Goal: Complete application form

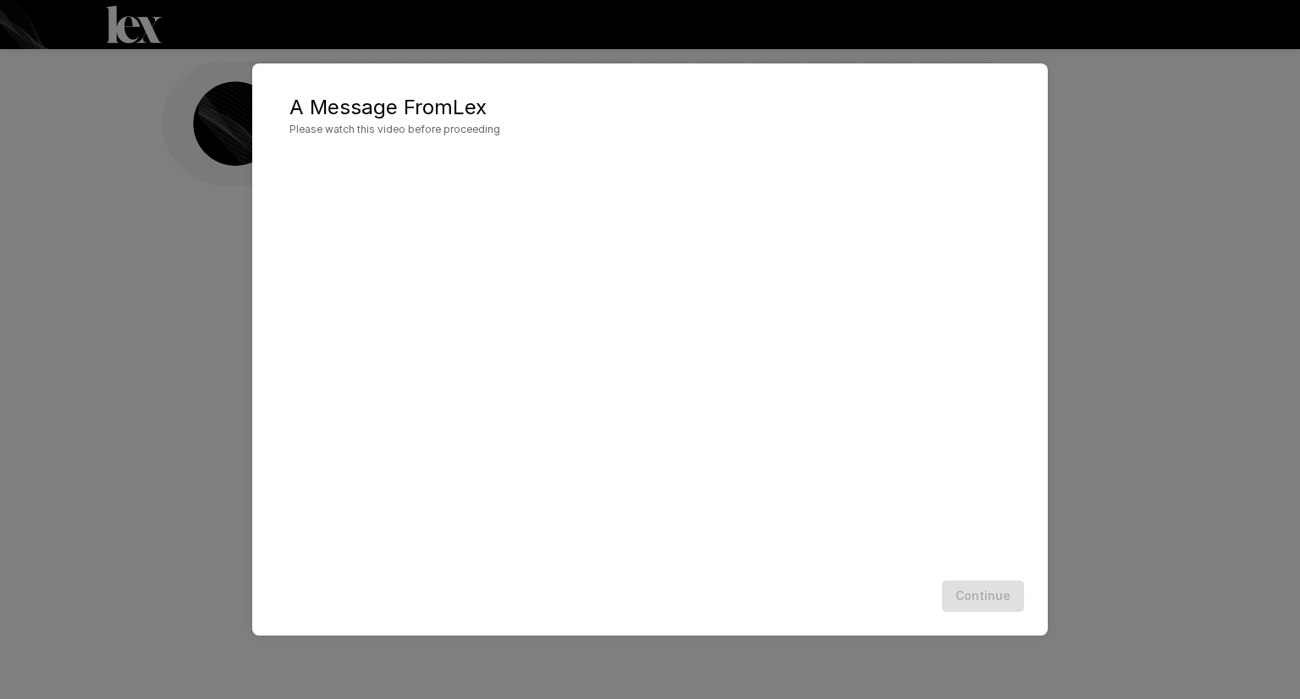
click at [1020, 432] on div at bounding box center [650, 362] width 762 height 422
click at [991, 596] on button "Continue" at bounding box center [983, 595] width 82 height 31
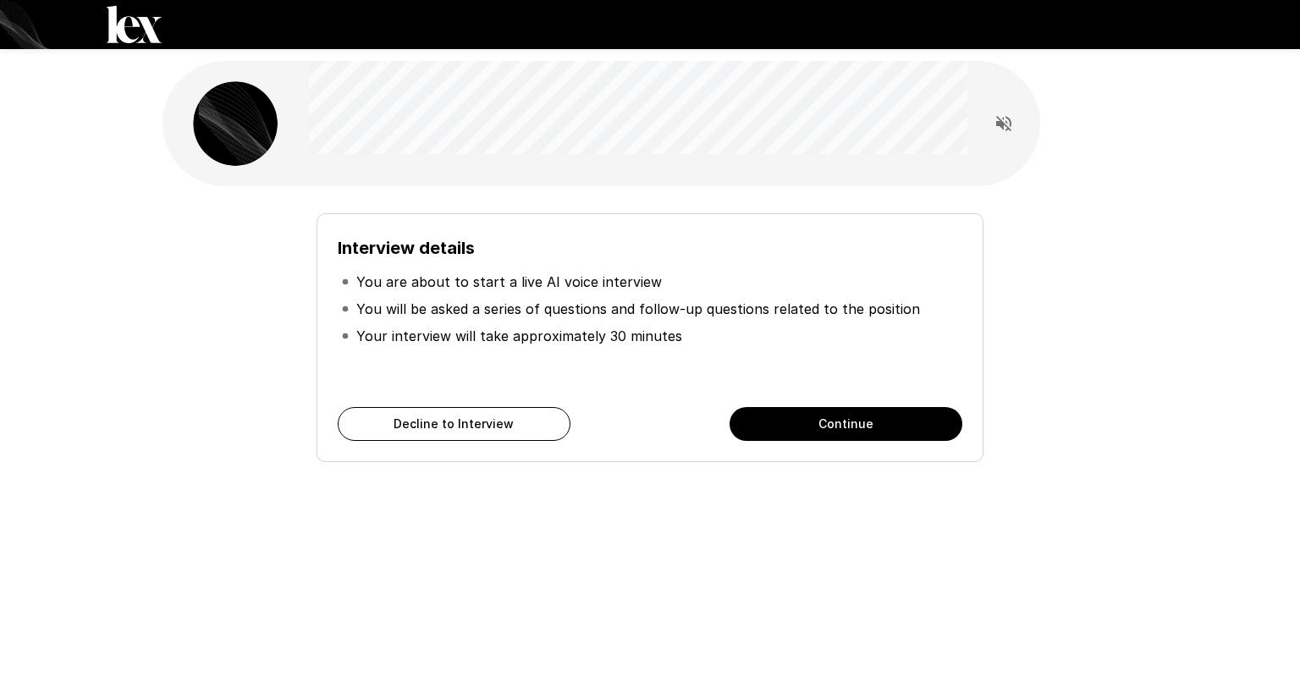
click at [811, 426] on button "Continue" at bounding box center [845, 424] width 233 height 34
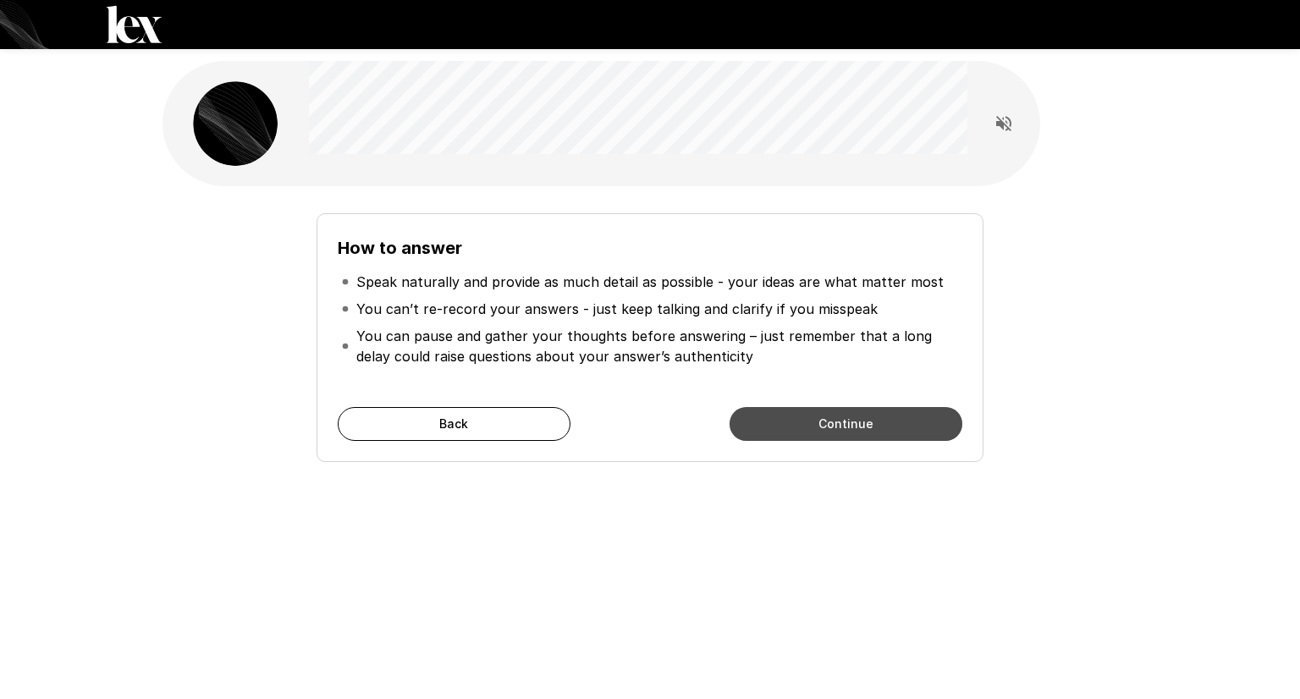
click at [811, 426] on button "Continue" at bounding box center [845, 424] width 233 height 34
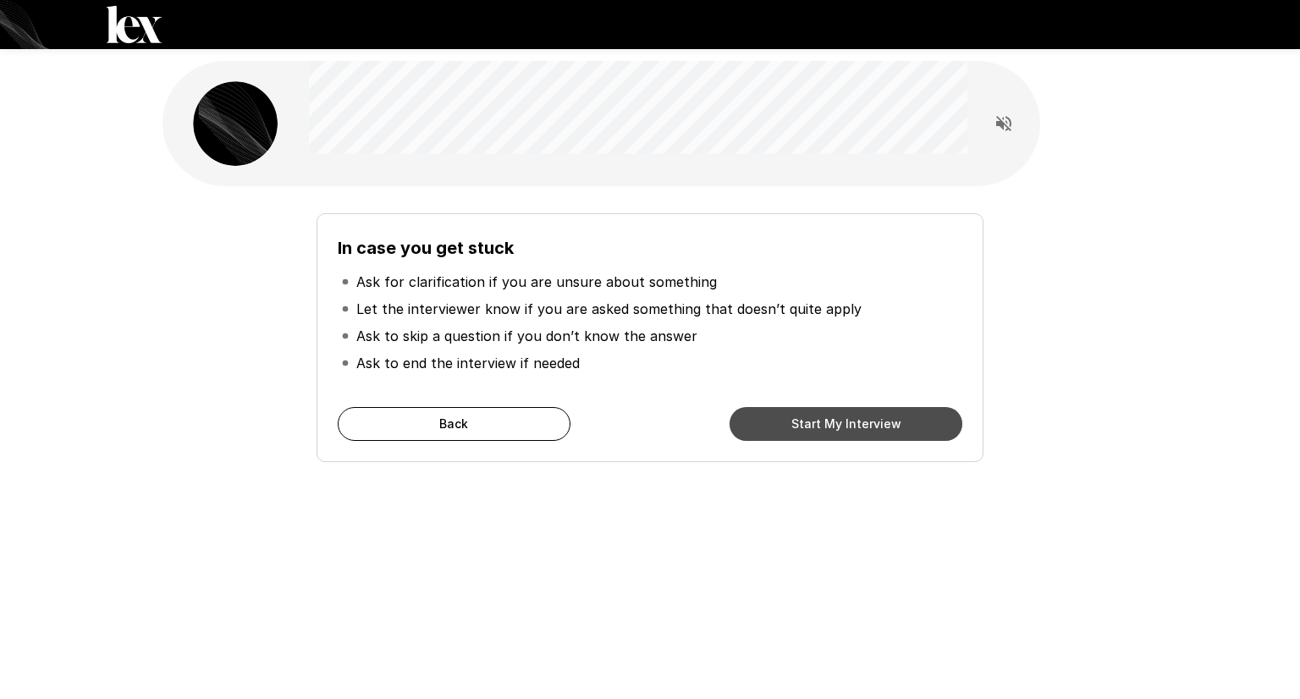
click at [811, 426] on button "Start My Interview" at bounding box center [845, 424] width 233 height 34
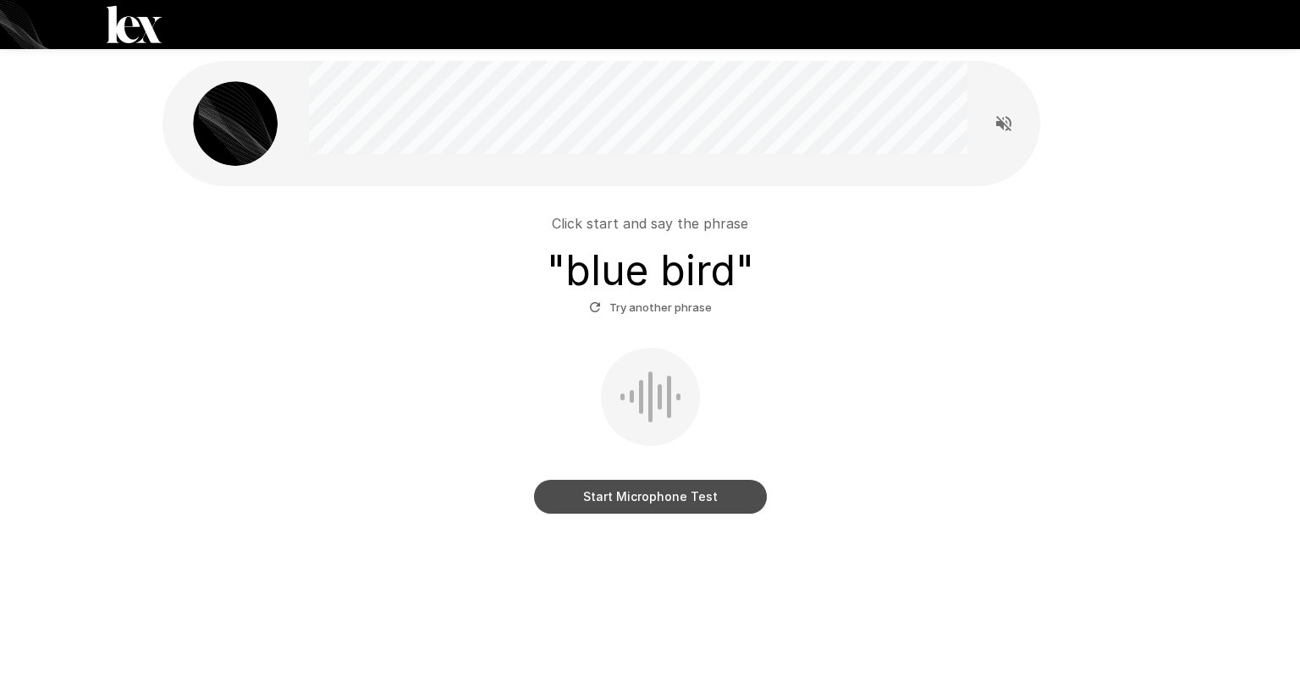
click at [670, 498] on button "Start Microphone Test" at bounding box center [650, 497] width 233 height 34
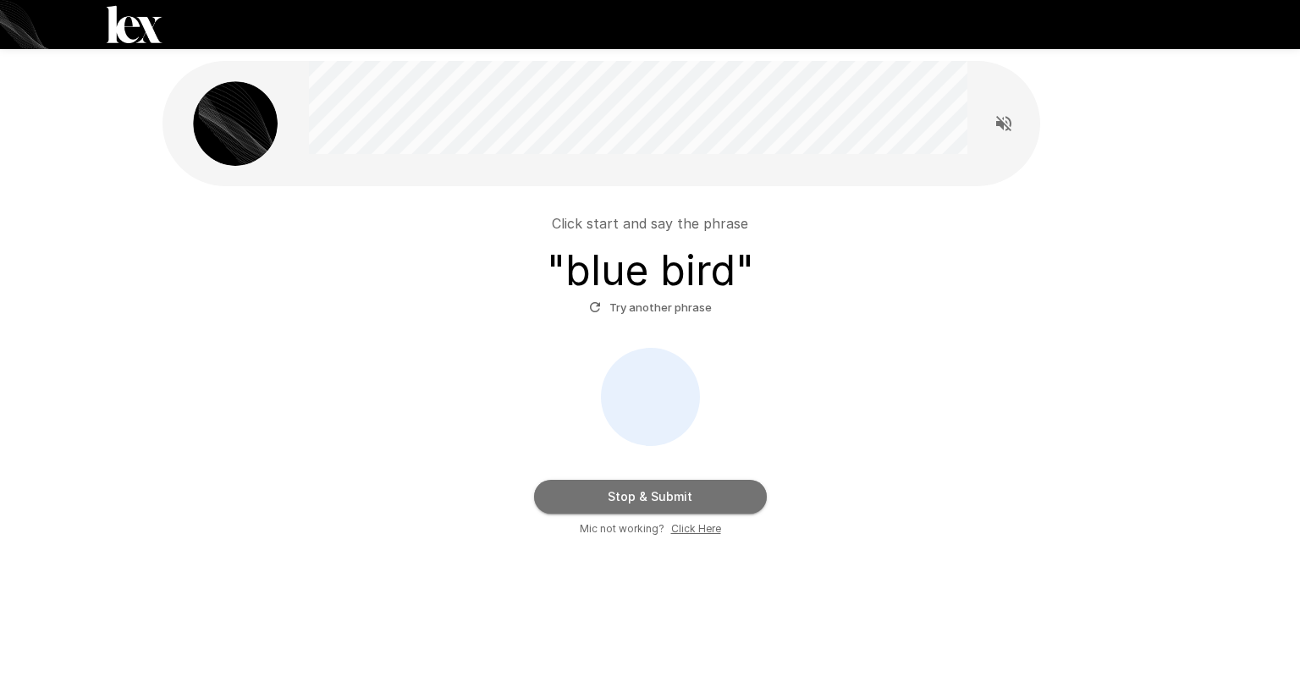
click at [670, 498] on button "Stop & Submit" at bounding box center [650, 497] width 233 height 34
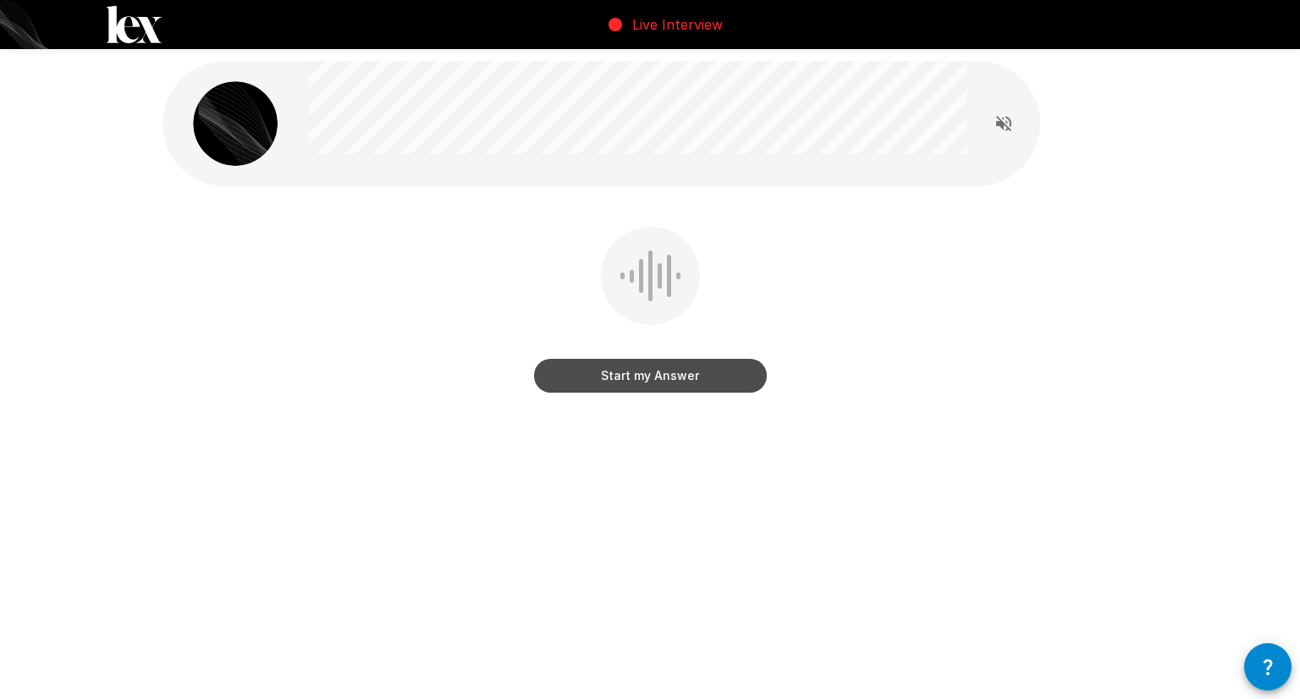
click at [656, 377] on button "Start my Answer" at bounding box center [650, 376] width 233 height 34
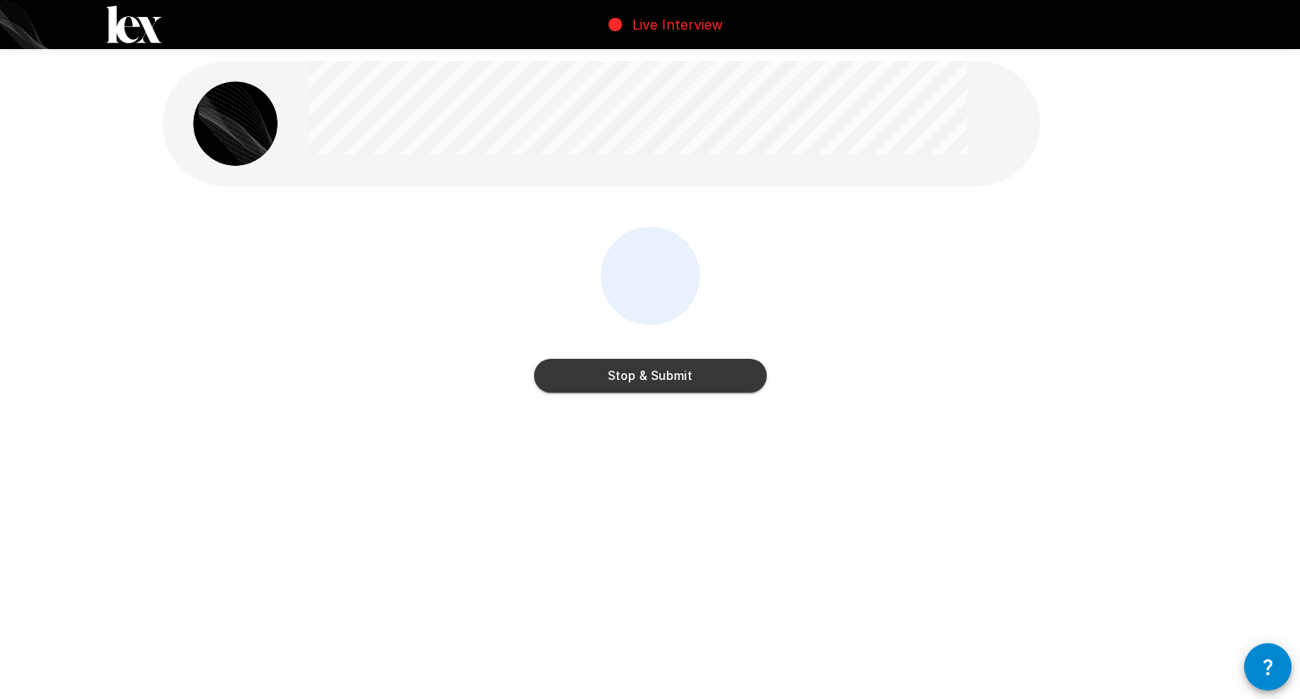
click at [656, 377] on button "Stop & Submit" at bounding box center [650, 376] width 233 height 34
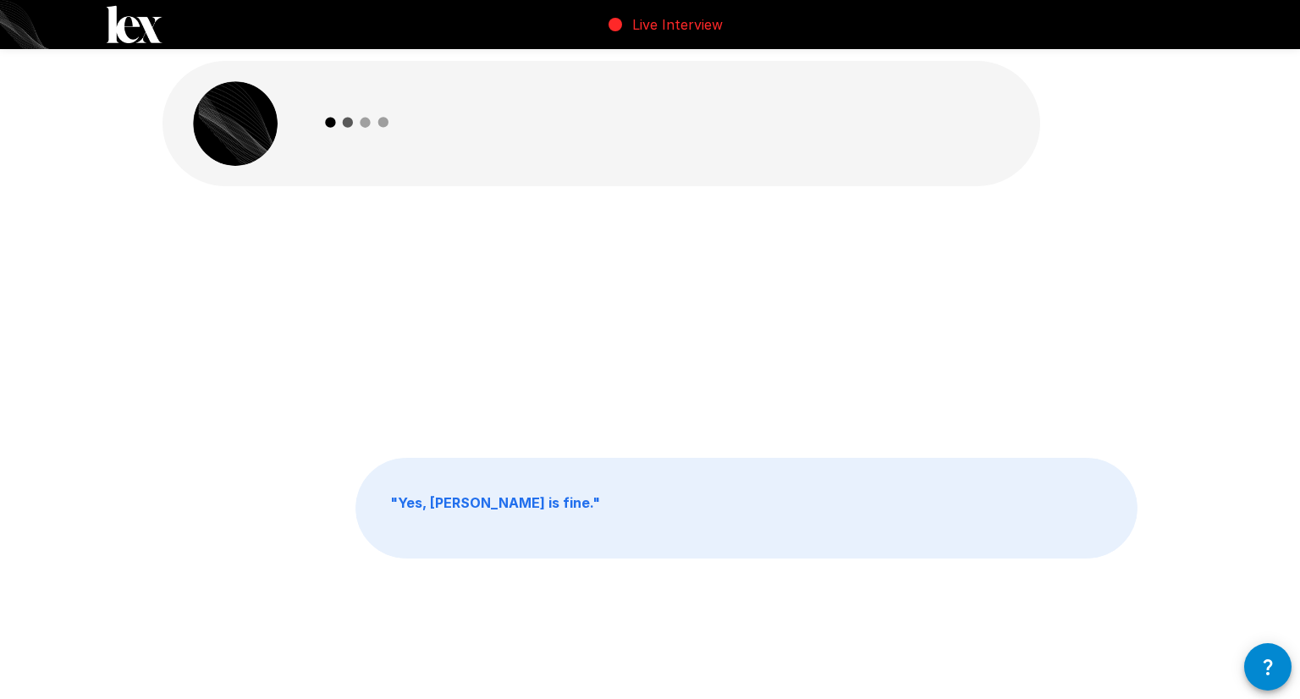
click at [656, 377] on div "" Yes, [PERSON_NAME] is fine. "" at bounding box center [649, 322] width 975 height 190
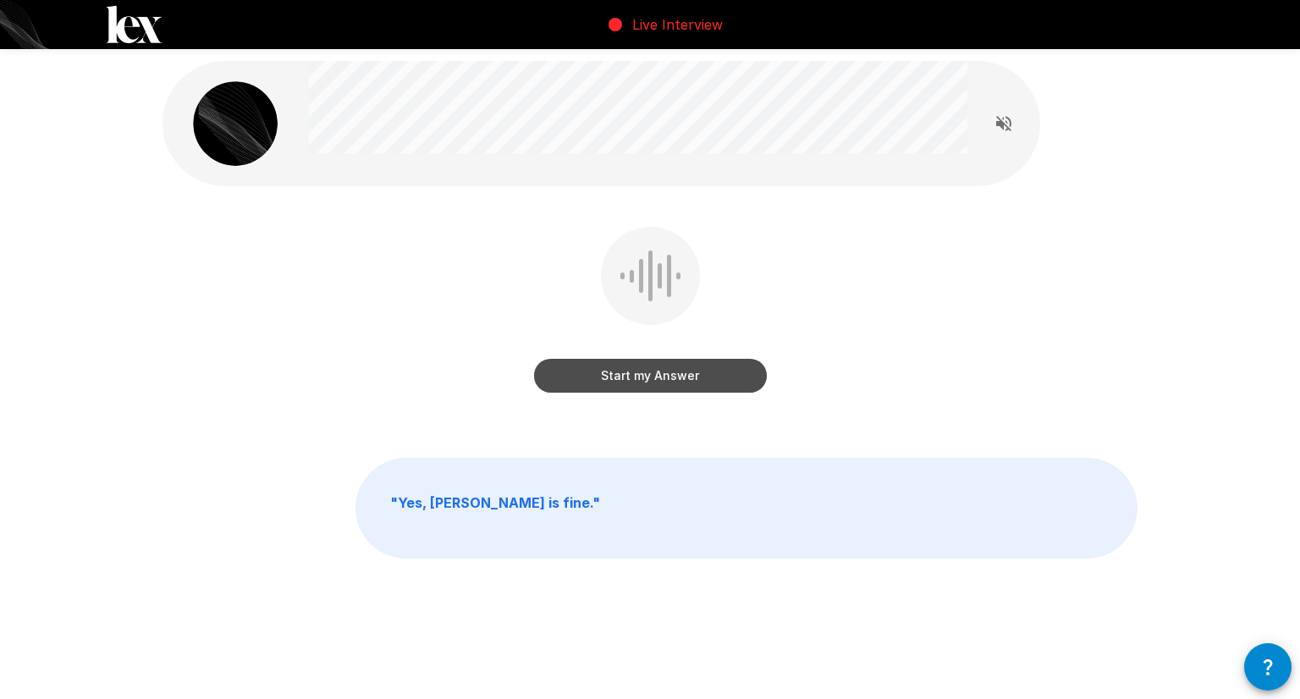
click at [656, 377] on button "Start my Answer" at bounding box center [650, 376] width 233 height 34
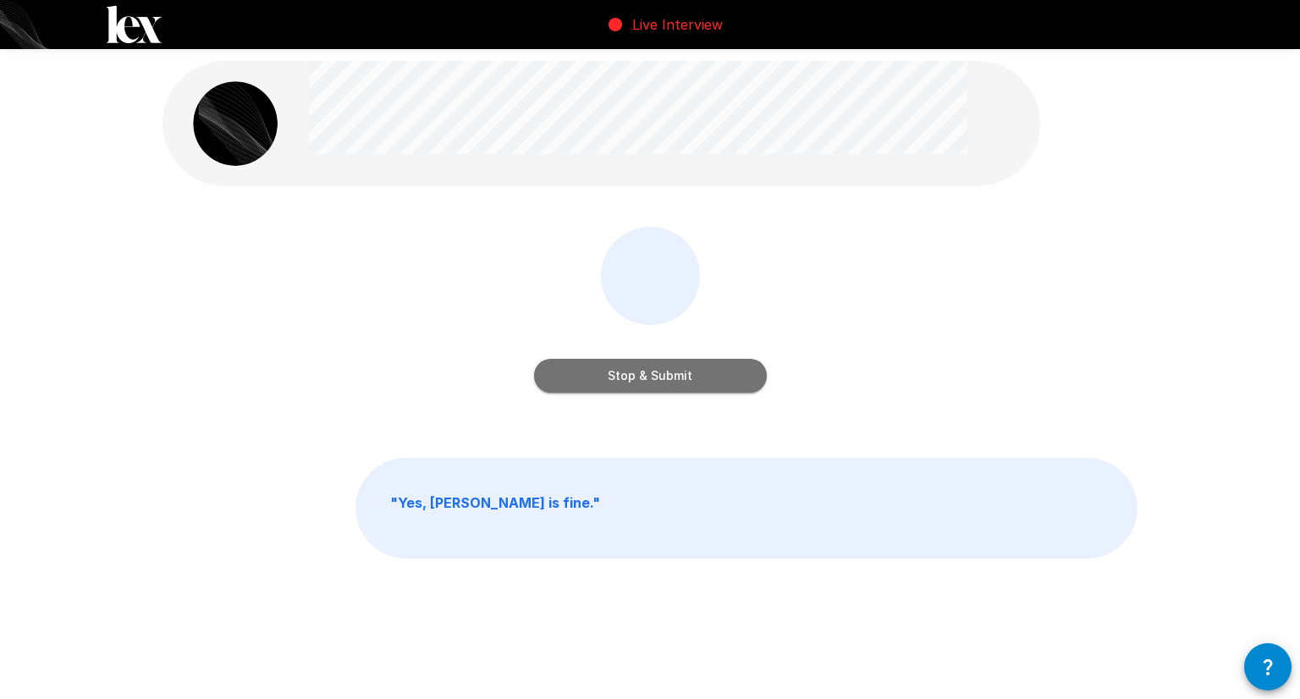
click at [656, 377] on button "Stop & Submit" at bounding box center [650, 376] width 233 height 34
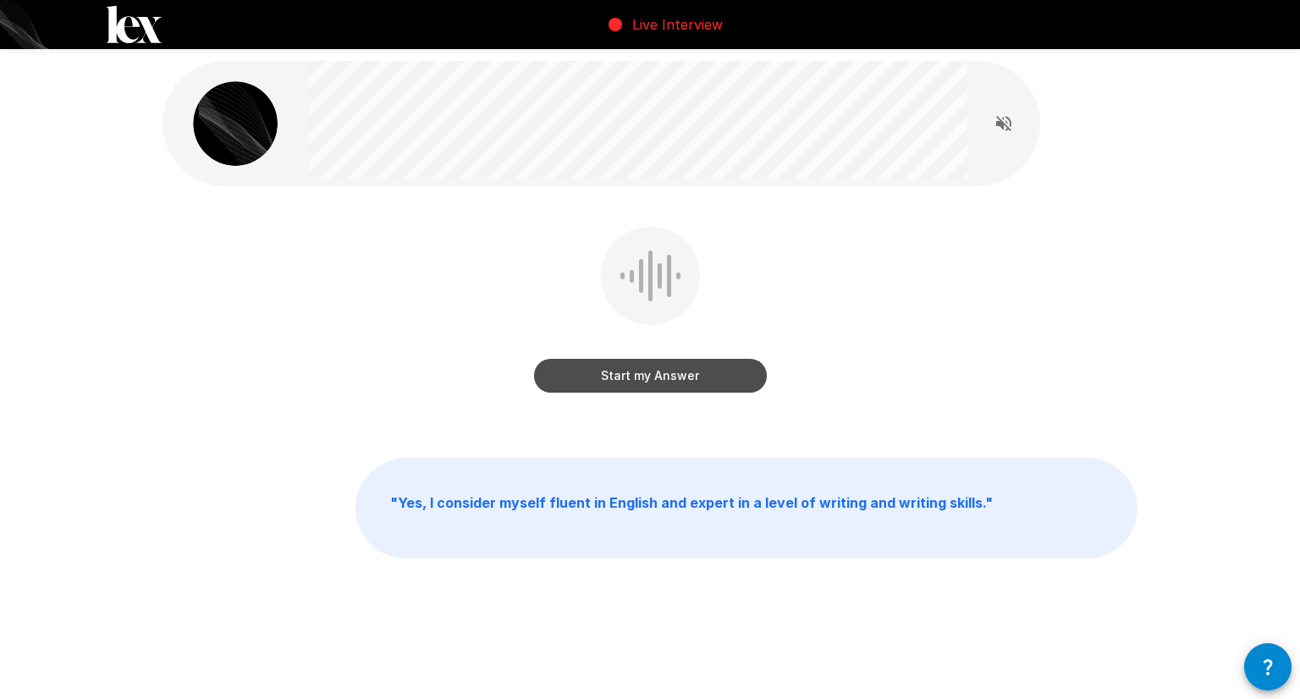
click at [656, 377] on button "Start my Answer" at bounding box center [650, 376] width 233 height 34
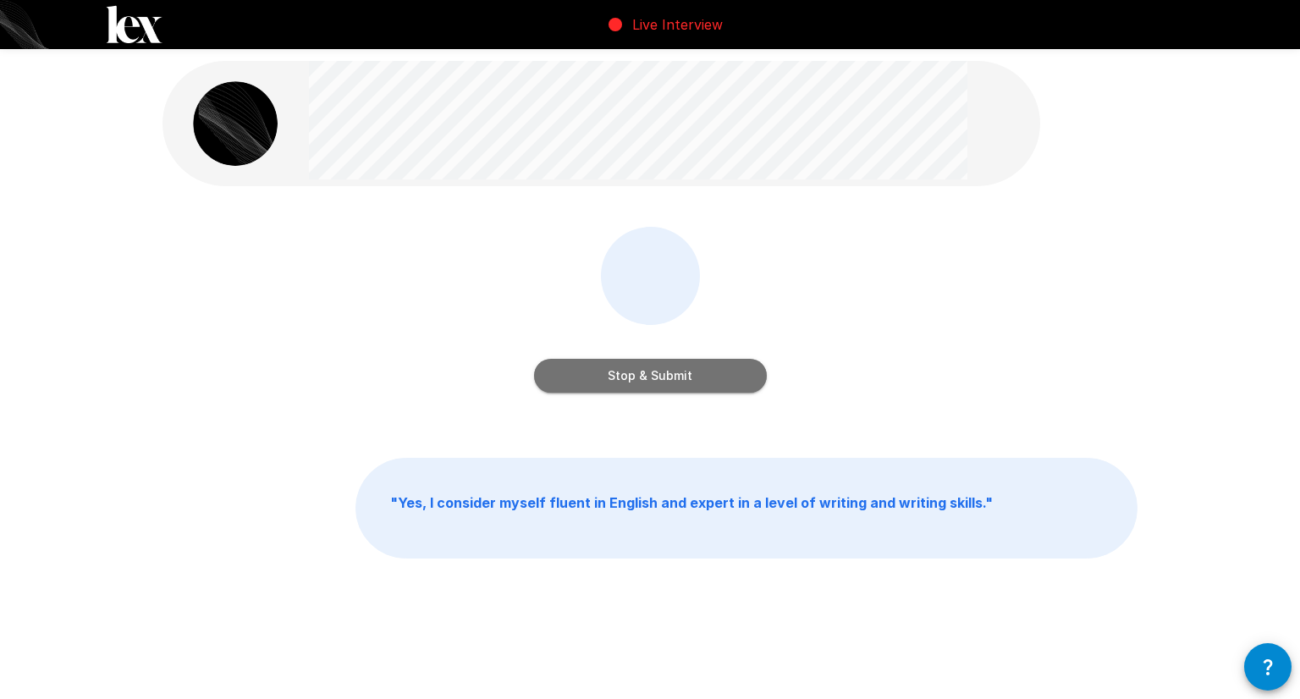
click at [656, 377] on button "Stop & Submit" at bounding box center [650, 376] width 233 height 34
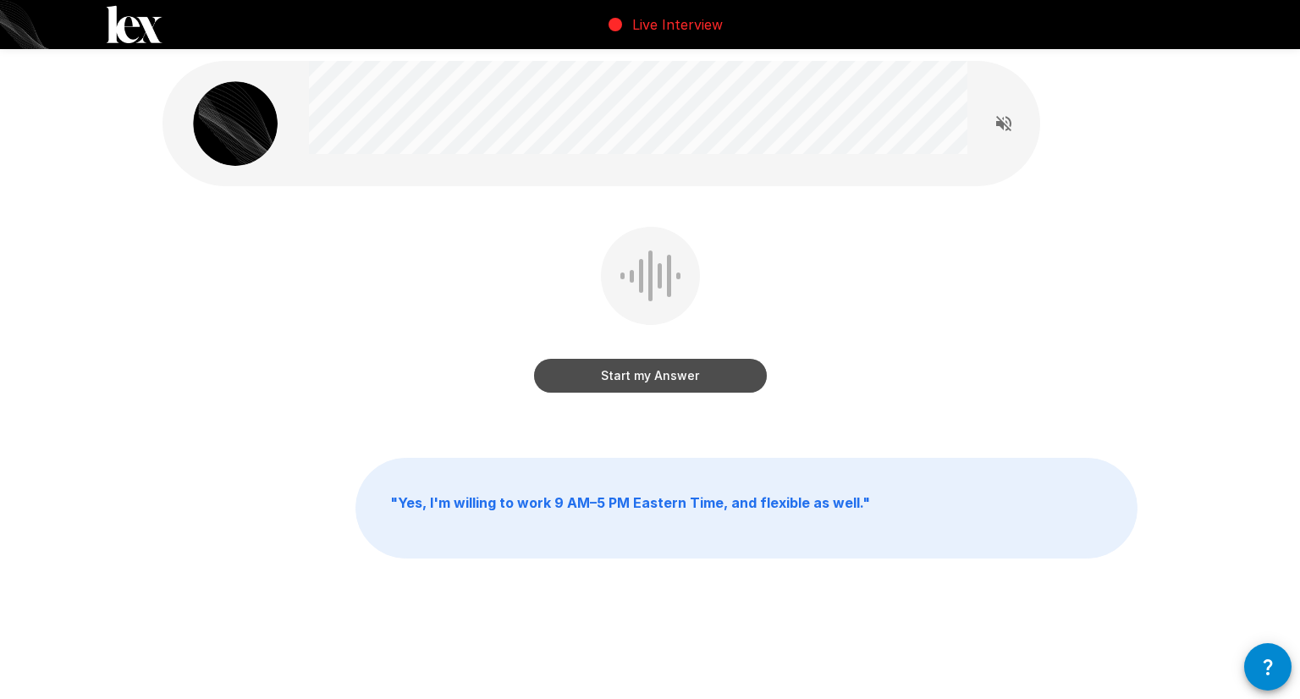
click at [656, 377] on button "Start my Answer" at bounding box center [650, 376] width 233 height 34
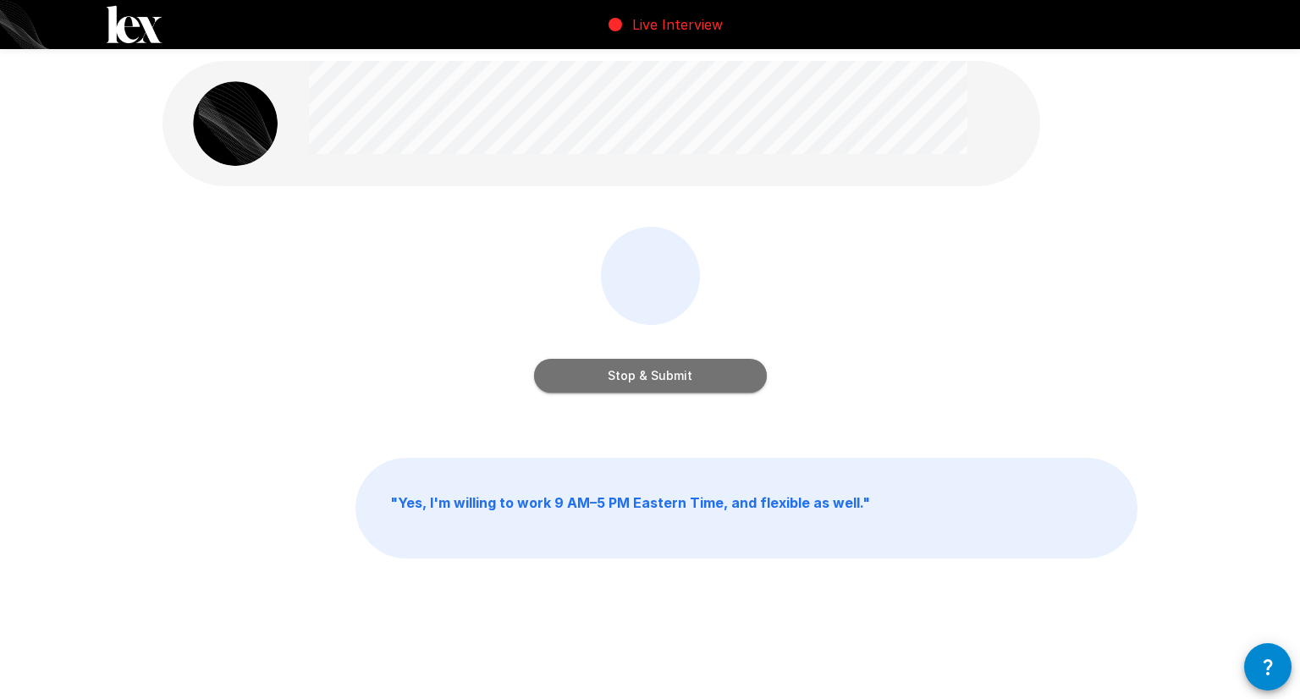
click at [656, 377] on button "Stop & Submit" at bounding box center [650, 376] width 233 height 34
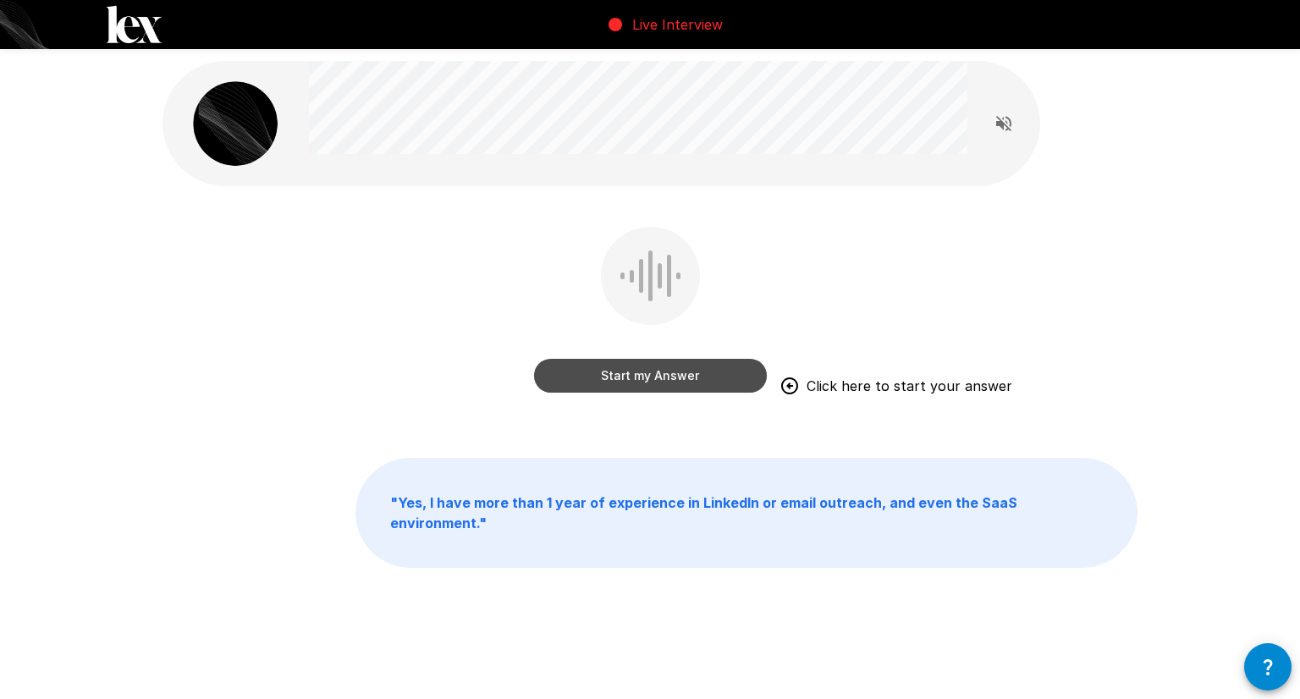
click at [656, 377] on button "Start my Answer" at bounding box center [650, 376] width 233 height 34
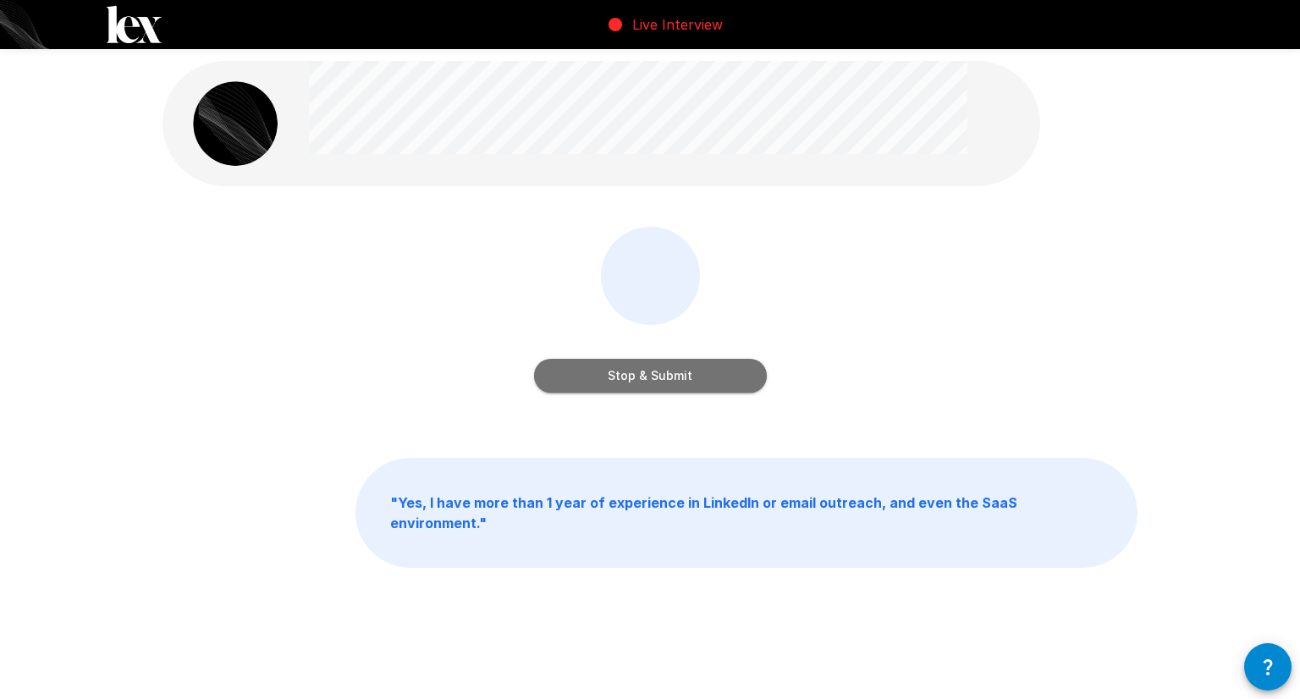
click at [656, 377] on button "Stop & Submit" at bounding box center [650, 376] width 233 height 34
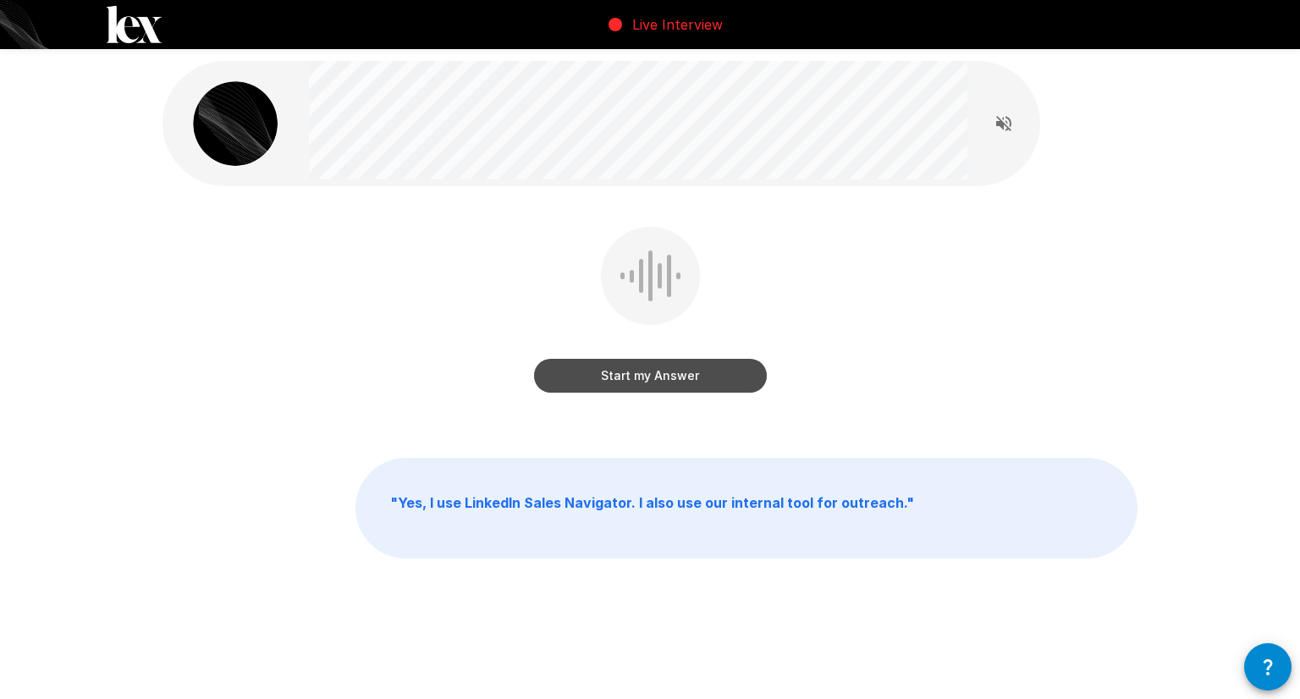
click at [656, 377] on button "Start my Answer" at bounding box center [650, 376] width 233 height 34
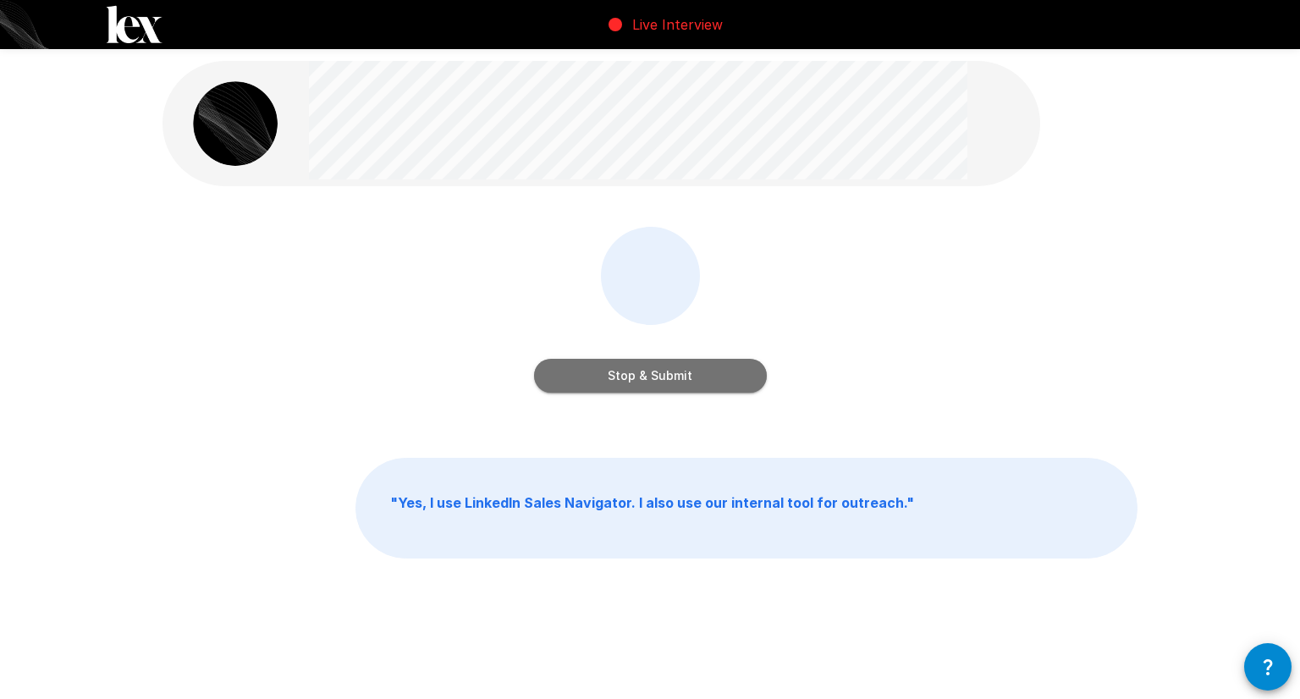
click at [656, 377] on button "Stop & Submit" at bounding box center [650, 376] width 233 height 34
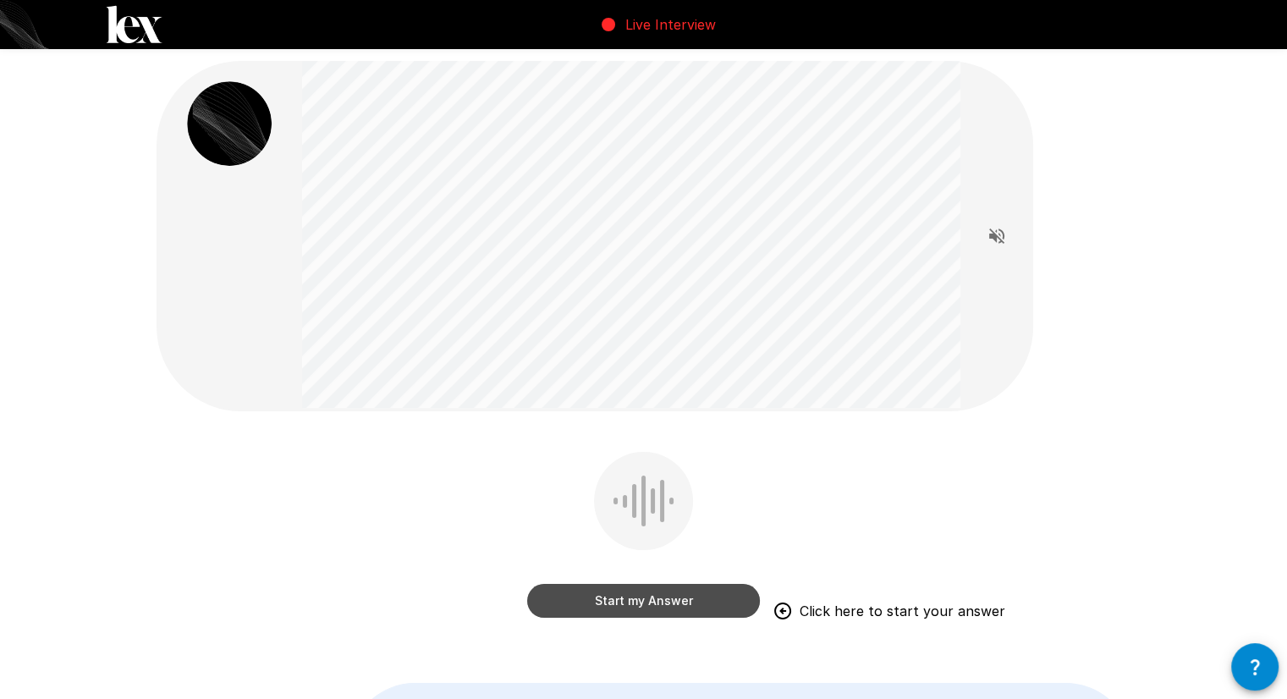
click at [632, 597] on button "Start my Answer" at bounding box center [643, 601] width 233 height 34
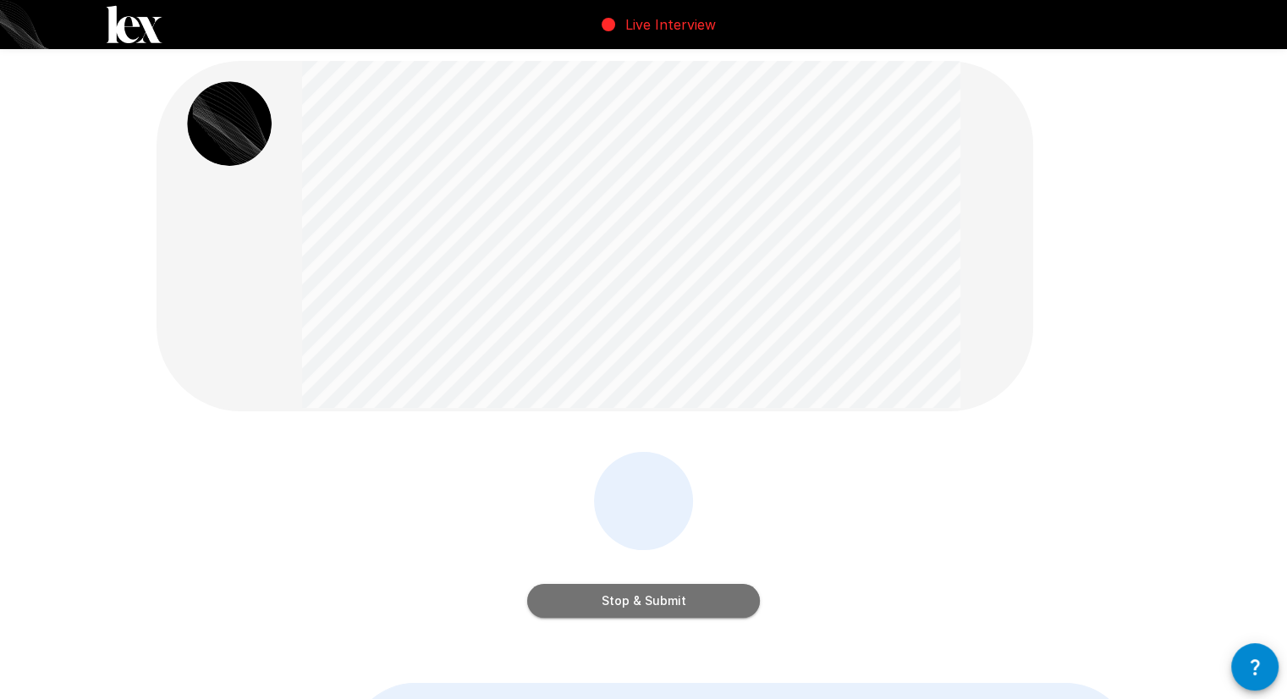
click at [632, 597] on button "Stop & Submit" at bounding box center [643, 601] width 233 height 34
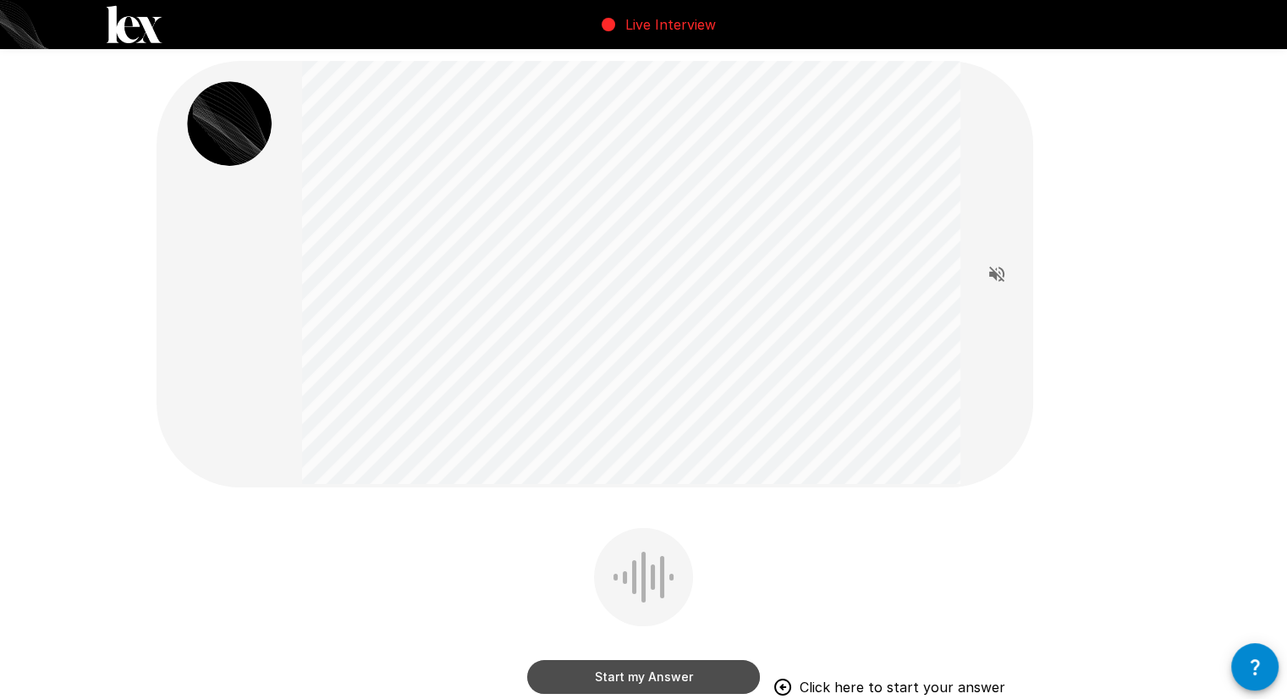
click at [624, 671] on button "Start my Answer" at bounding box center [643, 677] width 233 height 34
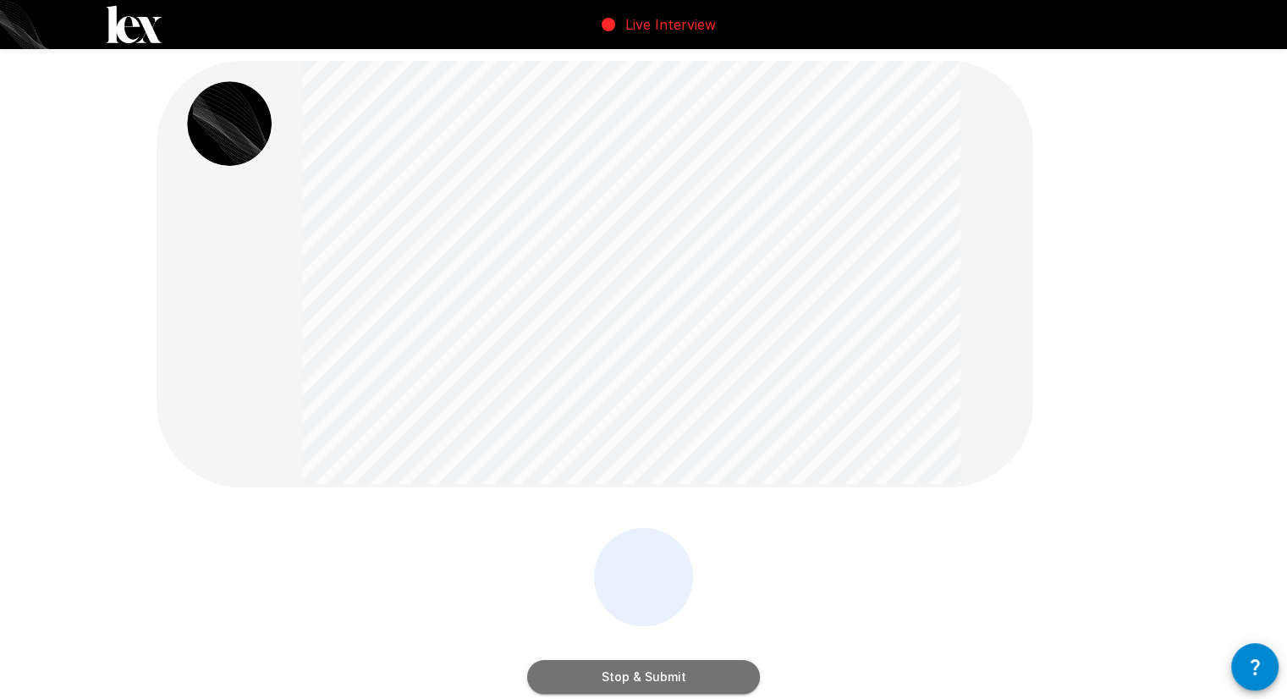
click at [624, 671] on button "Stop & Submit" at bounding box center [643, 677] width 233 height 34
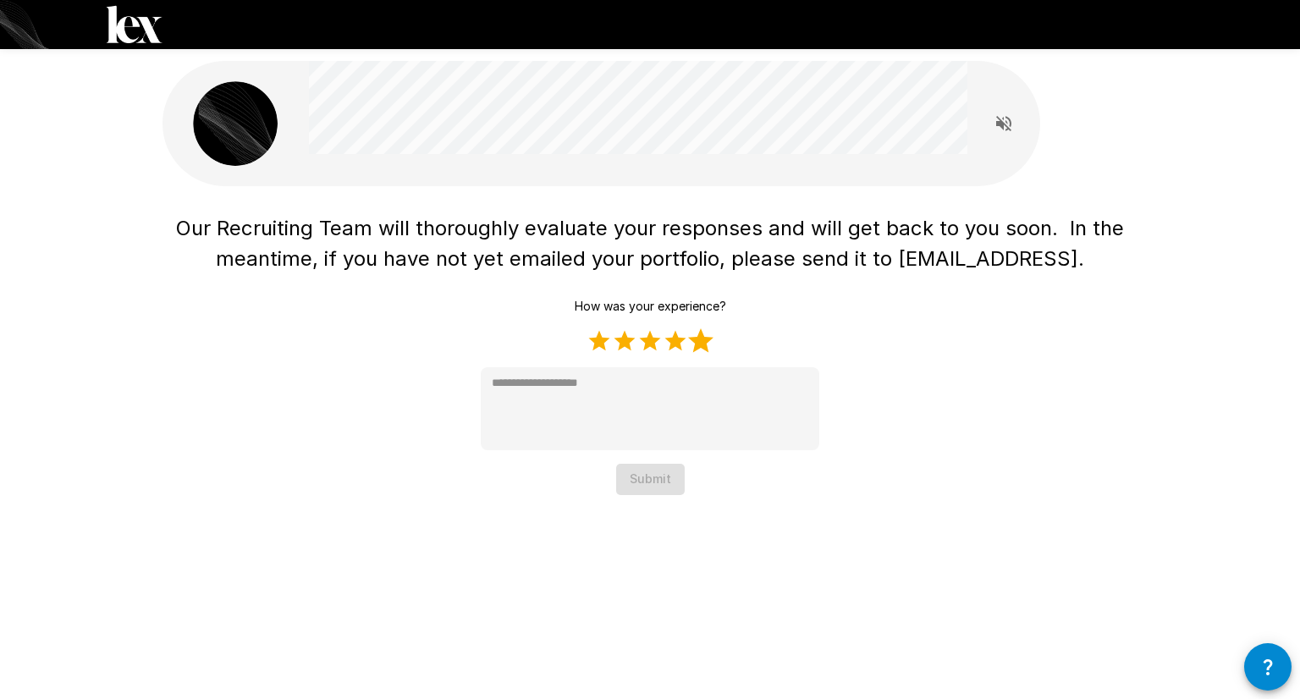
click at [706, 349] on label "5 Stars" at bounding box center [700, 340] width 25 height 25
type textarea "*"
click at [653, 475] on button "Submit" at bounding box center [650, 479] width 69 height 31
